Goal: Information Seeking & Learning: Learn about a topic

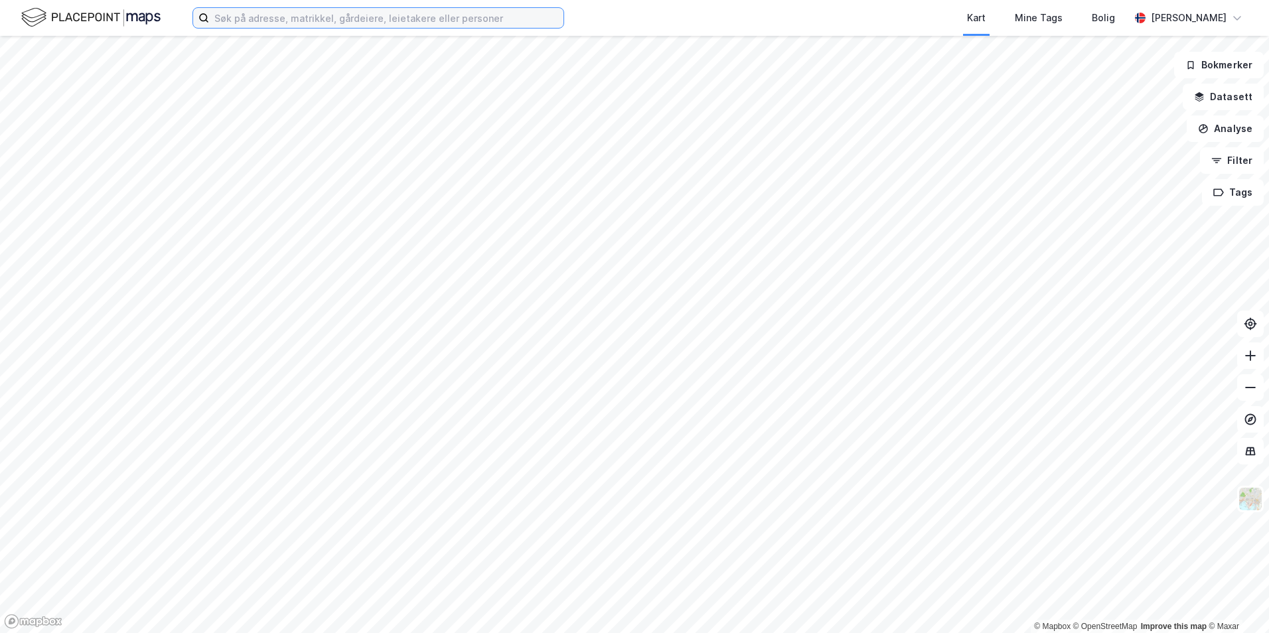
click at [354, 19] on input at bounding box center [386, 18] width 354 height 20
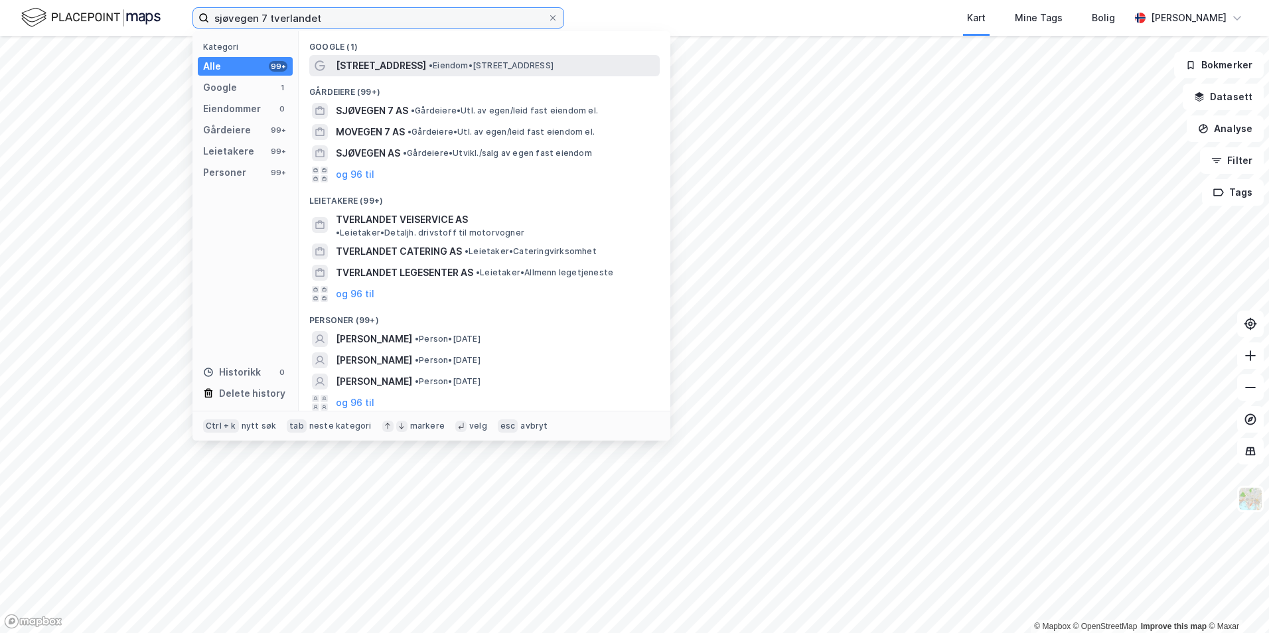
type input "sjøvegen 7 tverlandet"
click at [374, 66] on span "[STREET_ADDRESS]" at bounding box center [381, 66] width 90 height 16
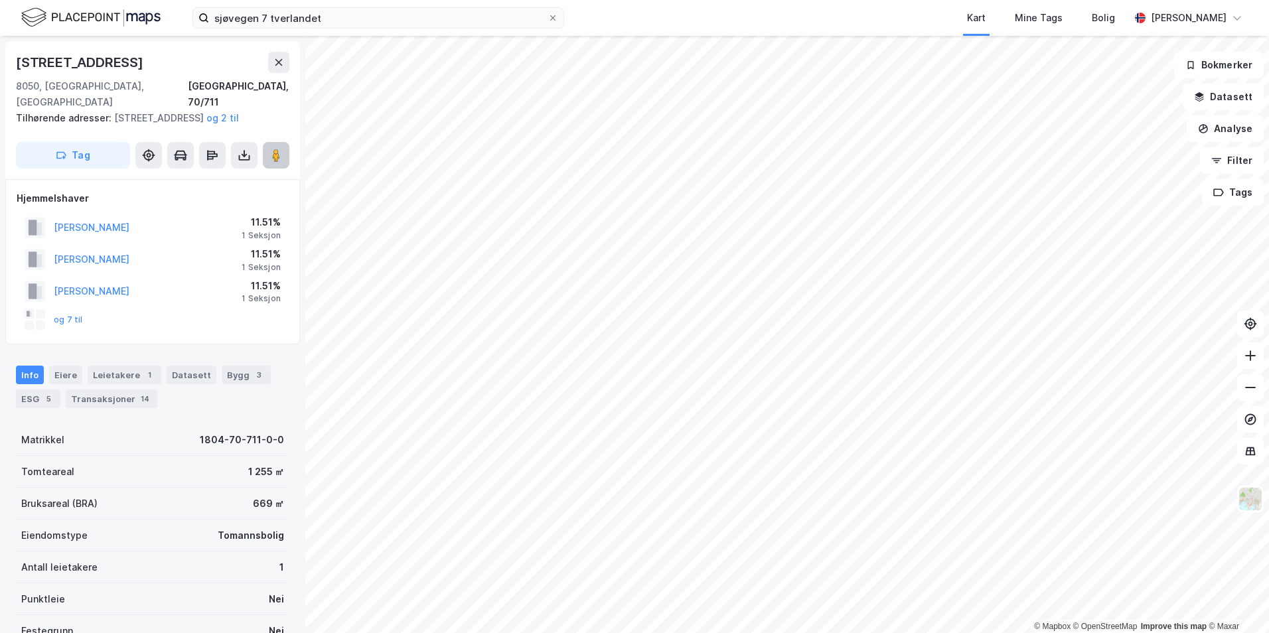
click at [267, 153] on button at bounding box center [276, 155] width 27 height 27
